Goal: Transaction & Acquisition: Purchase product/service

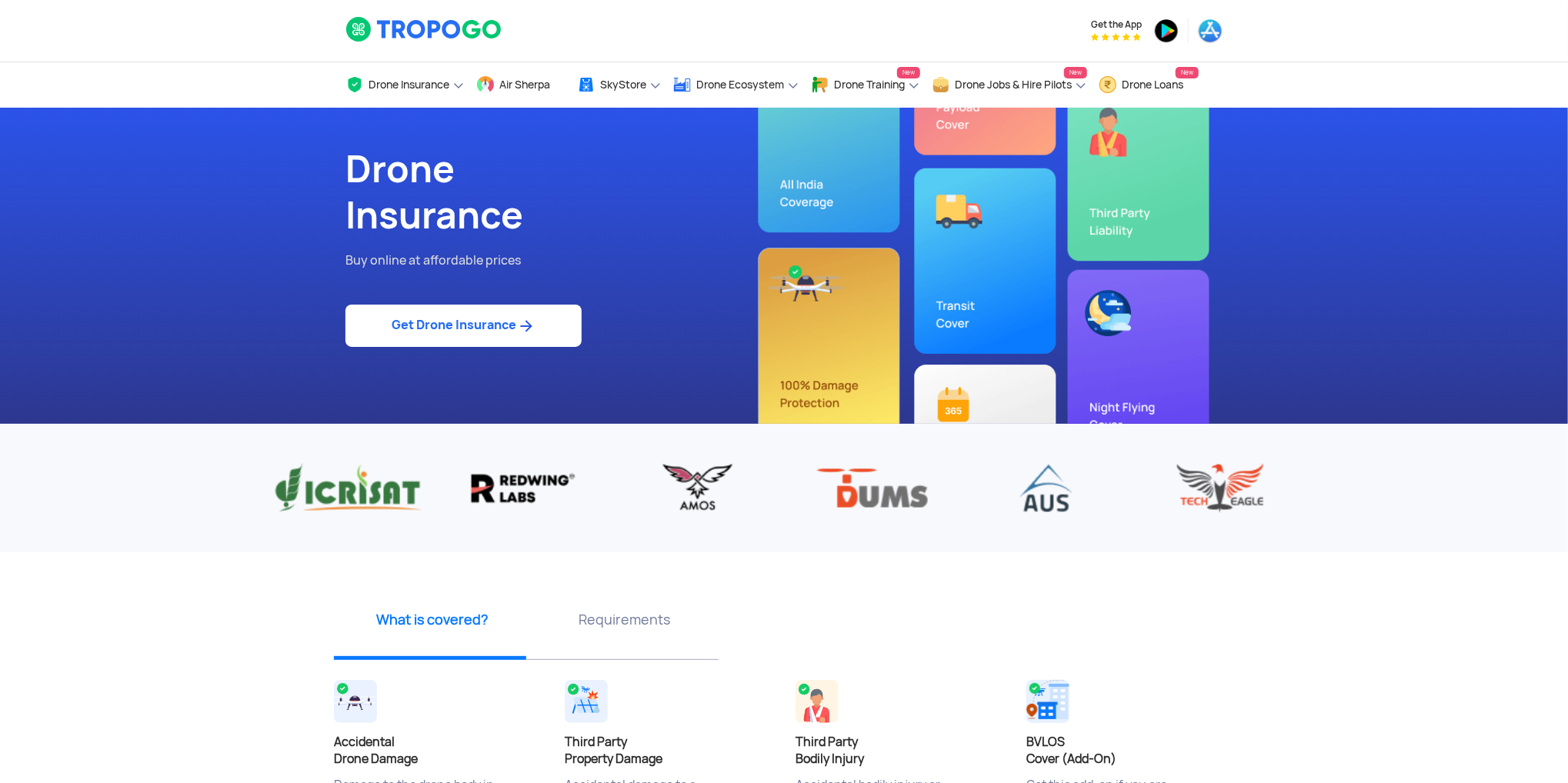
scroll to position [333, 0]
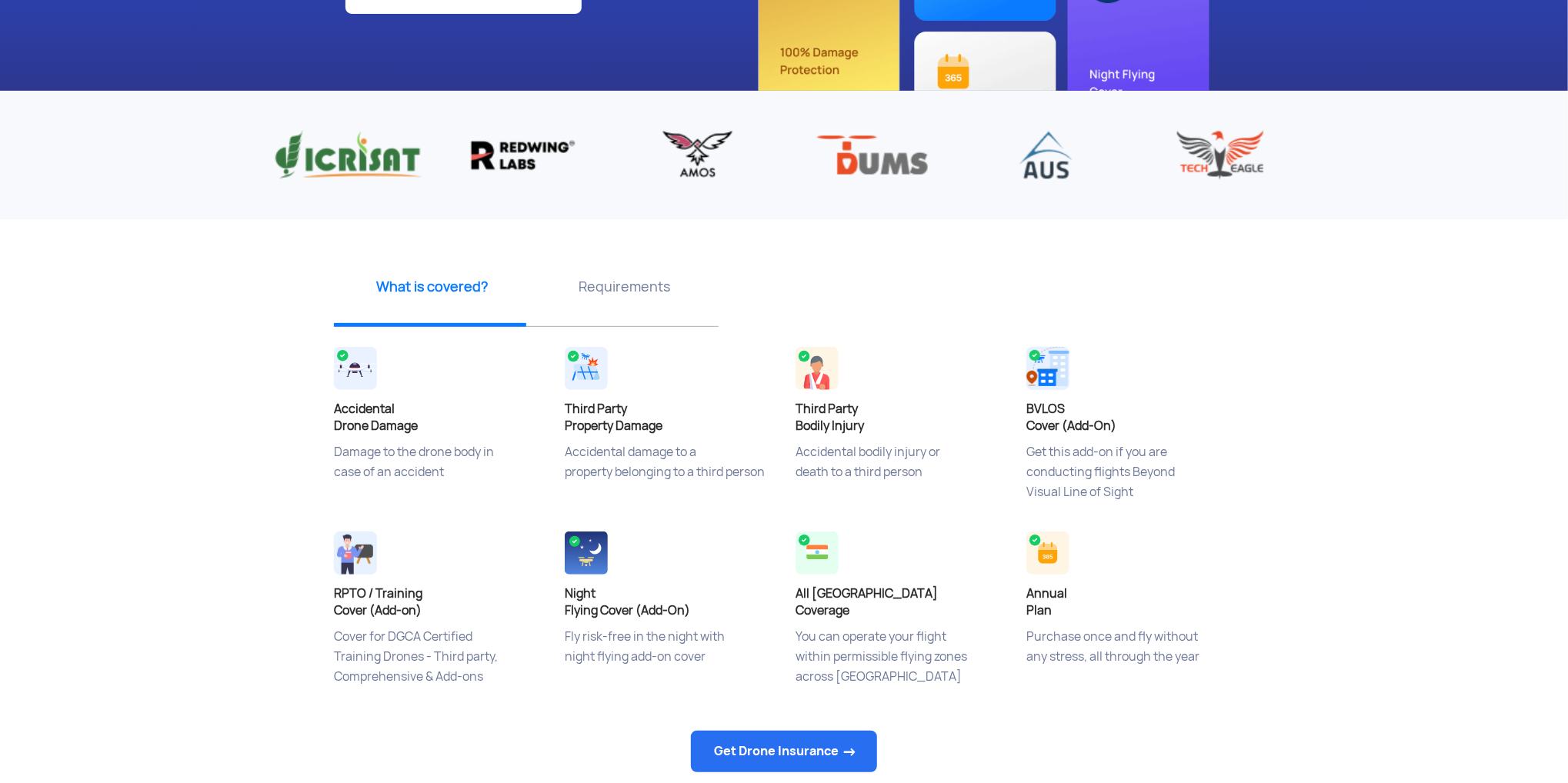
click at [227, 342] on app-insurance-home-banner "Drone Insurance Buy online at affordable prices Get Drone Insurance ‹ › What is…" at bounding box center [784, 419] width 1568 height 1289
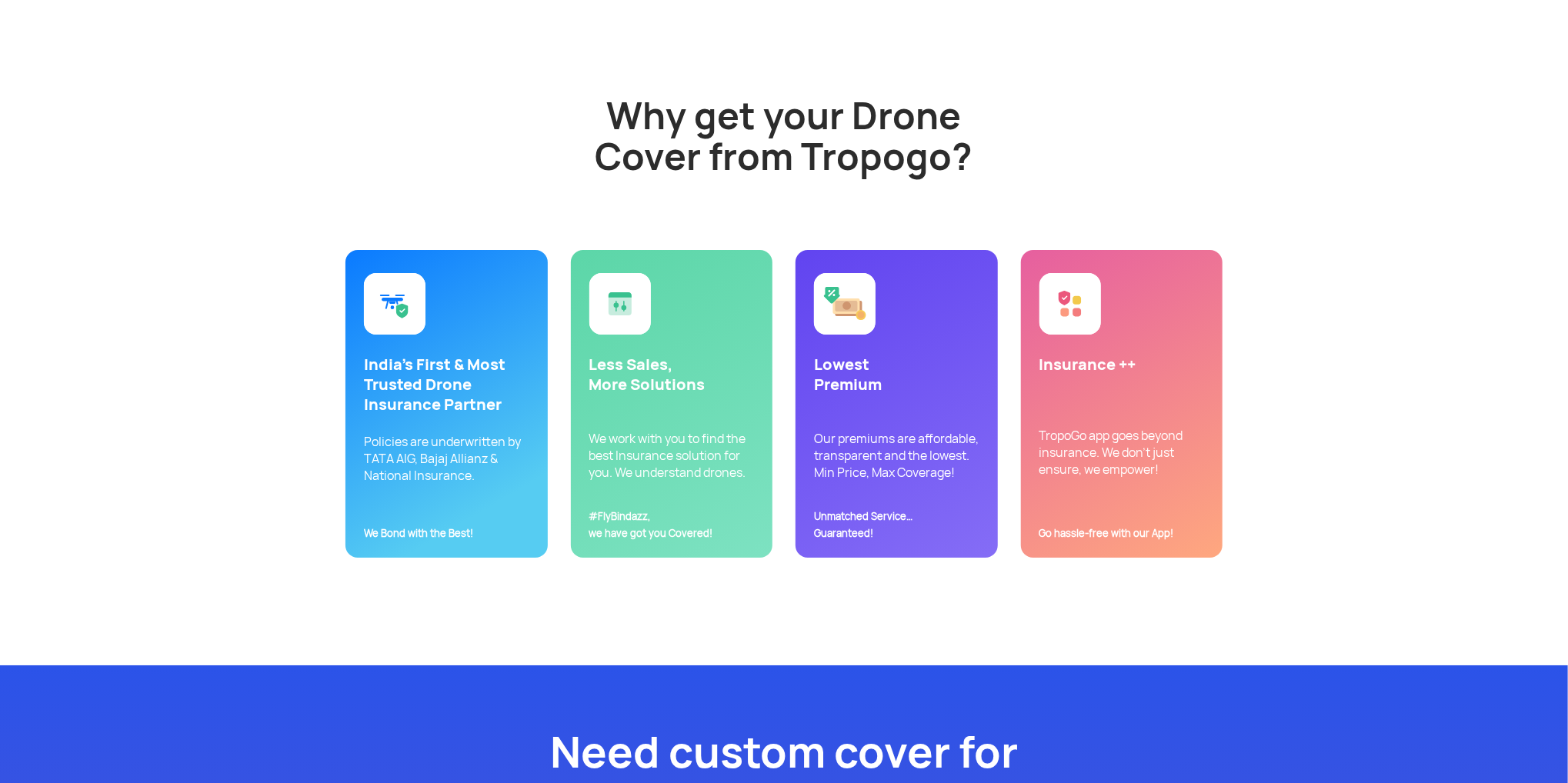
scroll to position [3666, 0]
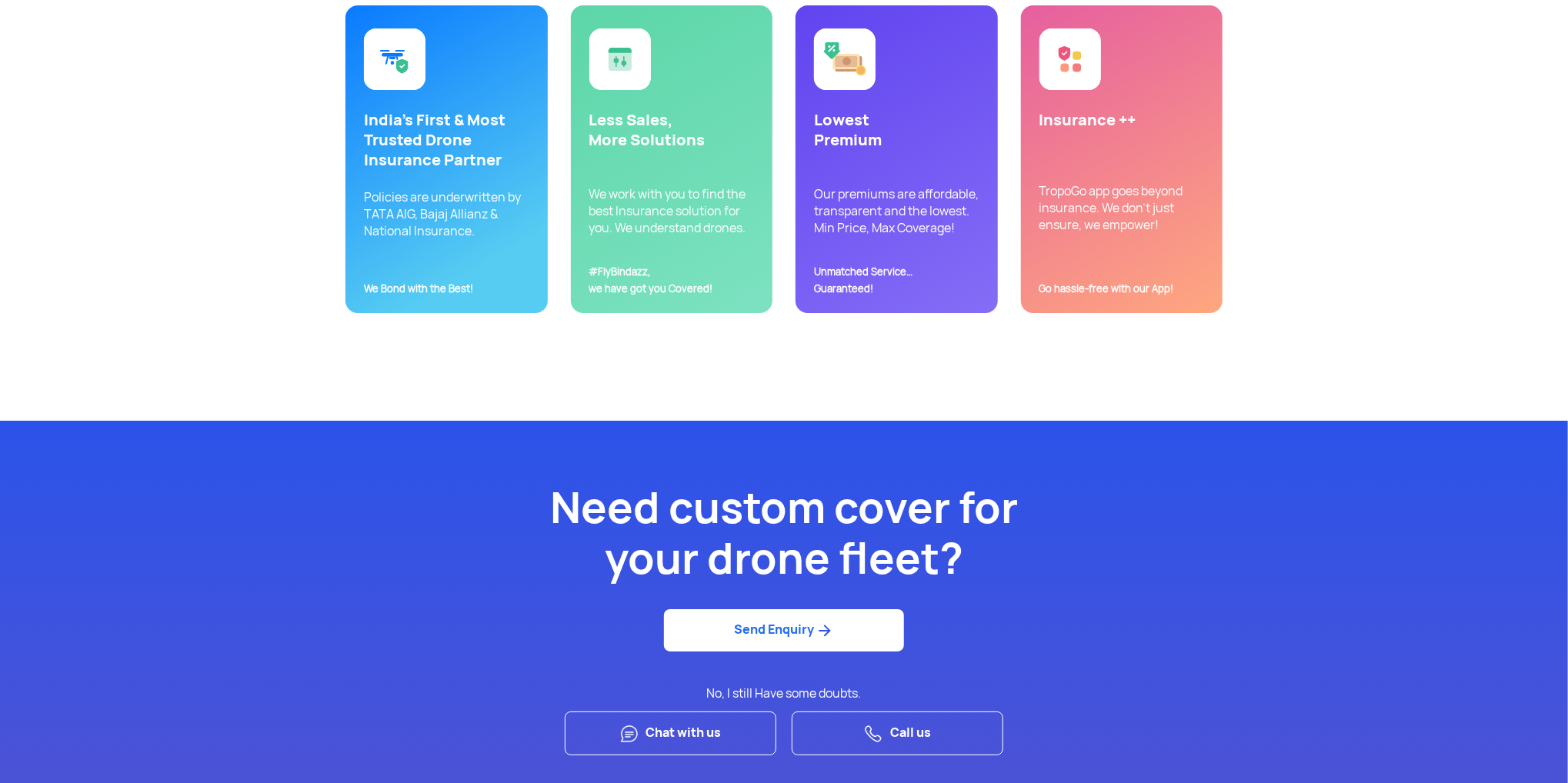
click at [454, 140] on p "India’s First & Most Trusted Drone Insurance Partner" at bounding box center [446, 140] width 165 height 60
click at [457, 154] on p "India’s First & Most Trusted Drone Insurance Partner" at bounding box center [446, 140] width 165 height 60
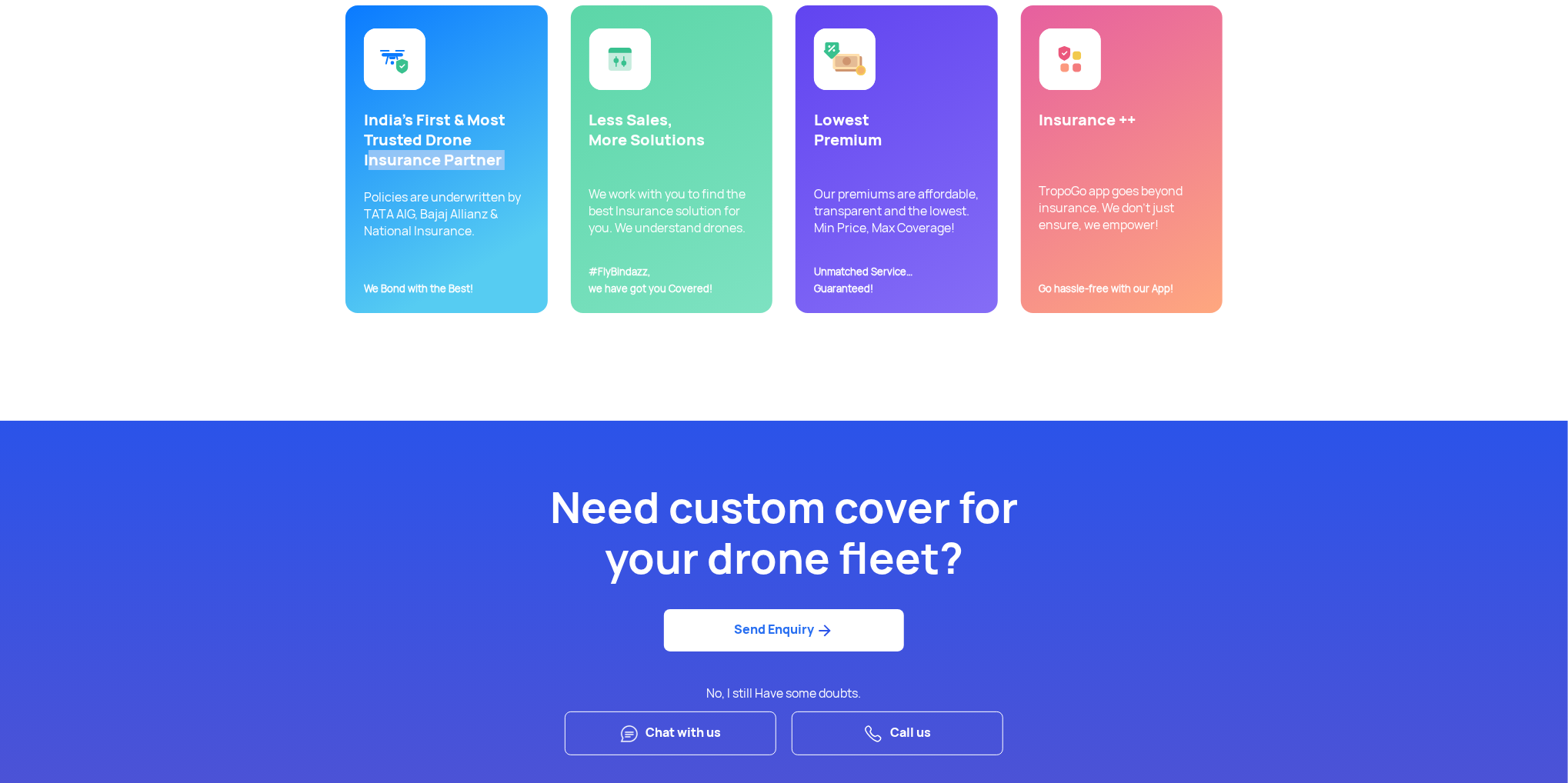
click at [457, 154] on p "India’s First & Most Trusted Drone Insurance Partner" at bounding box center [446, 140] width 165 height 60
click at [458, 202] on p "Policies are underwritten by TATA AIG, Bajaj Allianz & National Insurance. We B…" at bounding box center [446, 223] width 165 height 68
click at [458, 223] on p "Policies are underwritten by TATA AIG, Bajaj Allianz & National Insurance. We B…" at bounding box center [446, 223] width 165 height 68
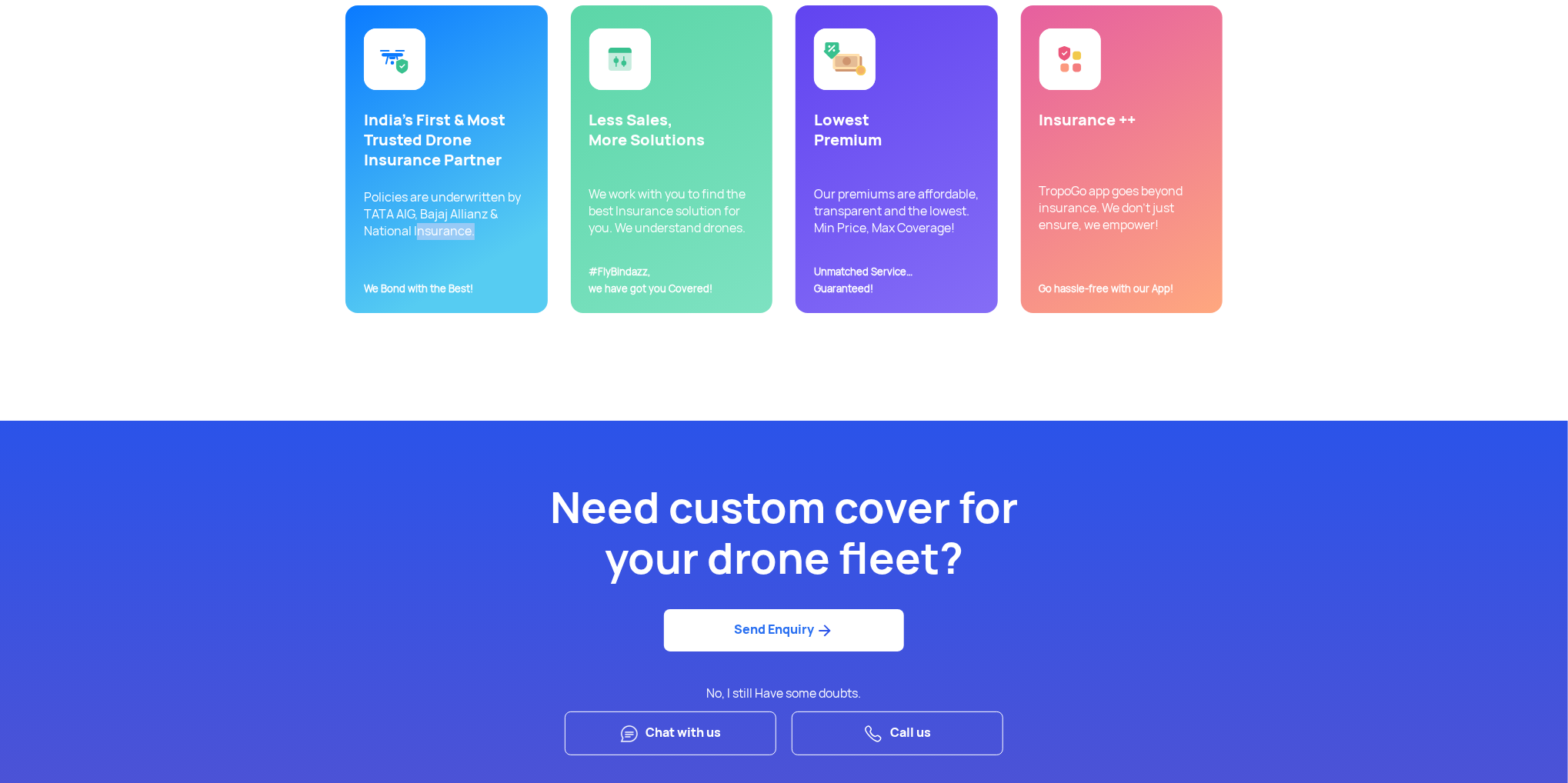
click at [458, 223] on p "Policies are underwritten by TATA AIG, Bajaj Allianz & National Insurance. We B…" at bounding box center [446, 223] width 165 height 68
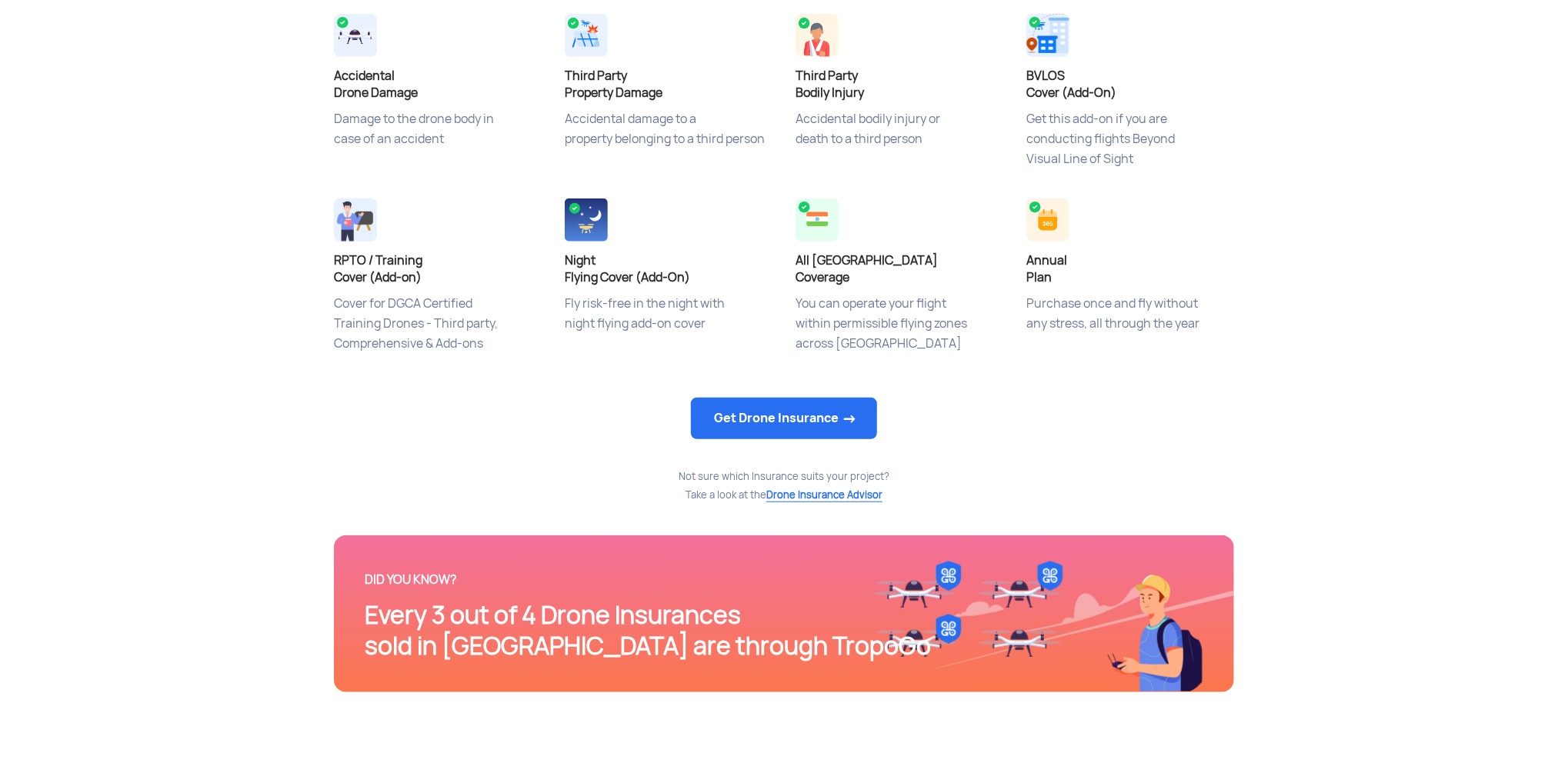
scroll to position [0, 0]
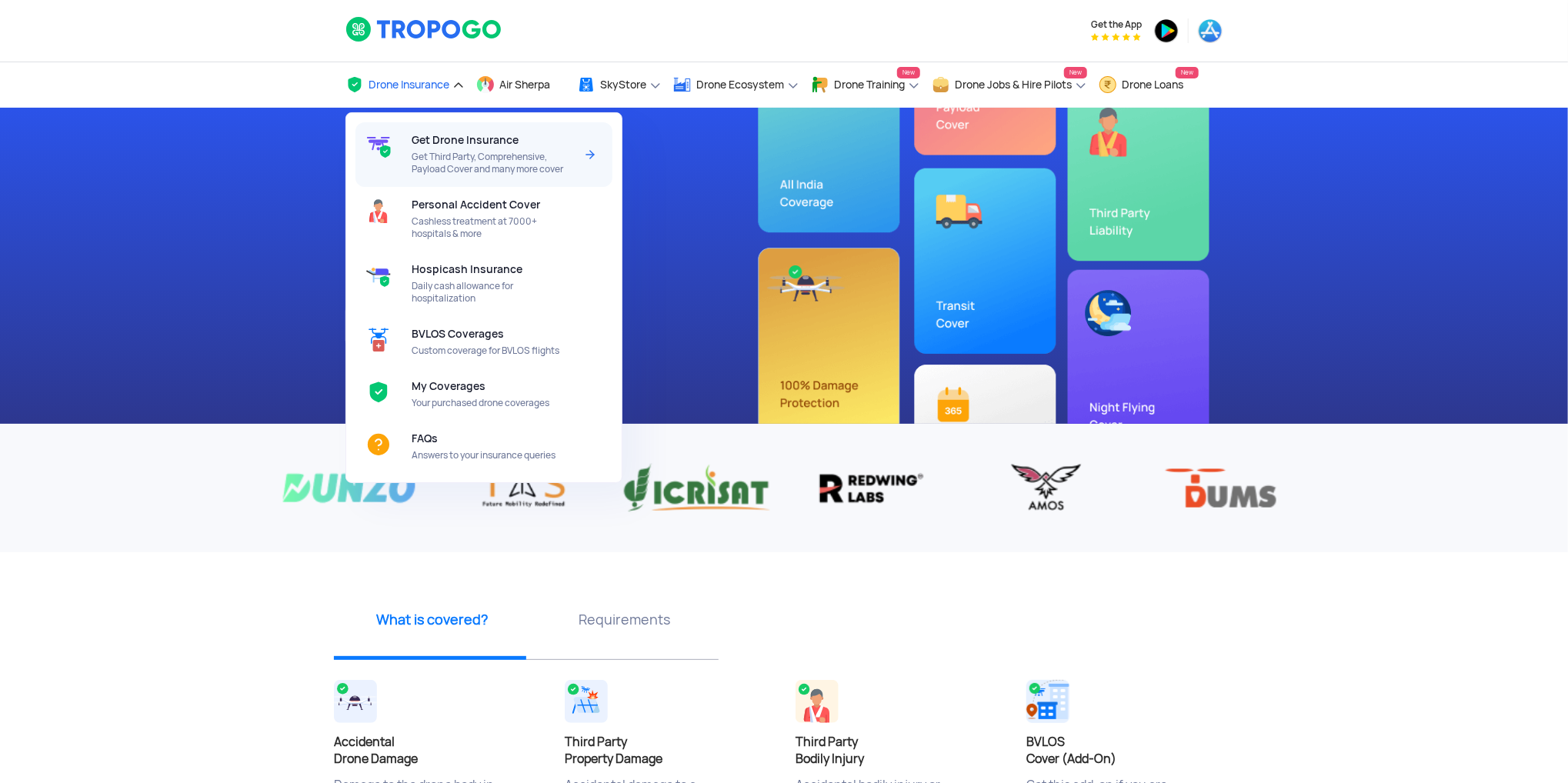
click at [447, 151] on span "Get Third Party, Comprehensive, Payload Cover and many more cover" at bounding box center [493, 163] width 162 height 25
